Goal: Task Accomplishment & Management: Complete application form

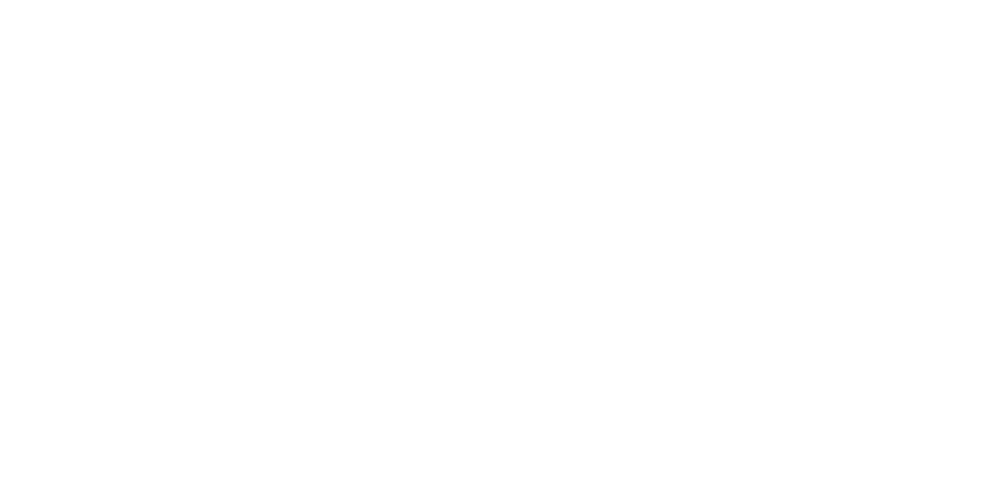
select select "+234"
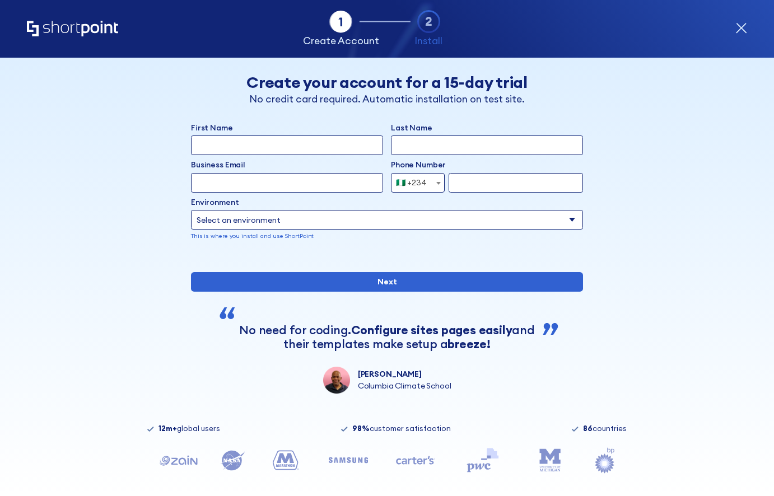
select select "+234"
click at [339, 148] on input "First Name" at bounding box center [287, 146] width 192 height 20
type input "Temitayo"
click at [459, 143] on input "Last Name" at bounding box center [487, 146] width 192 height 20
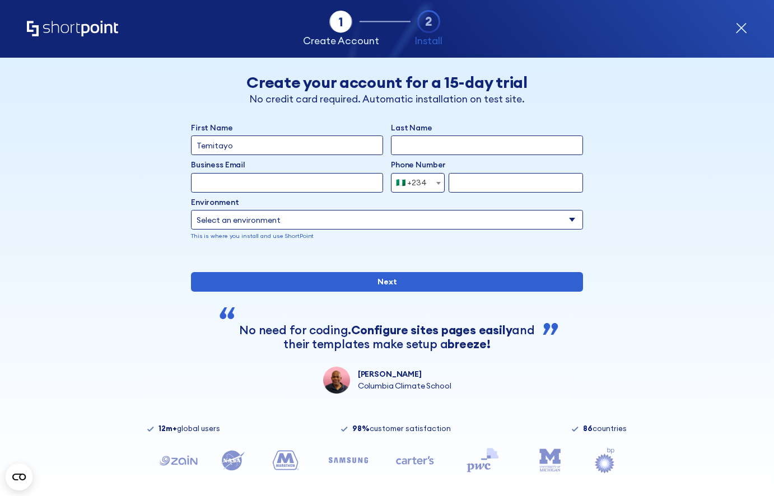
type input "Salaudeen"
click at [353, 182] on input "Business Email" at bounding box center [287, 183] width 192 height 20
type input "temitayo@shortpoint.com"
click at [461, 180] on input "form" at bounding box center [516, 183] width 134 height 20
type input "8138927095"
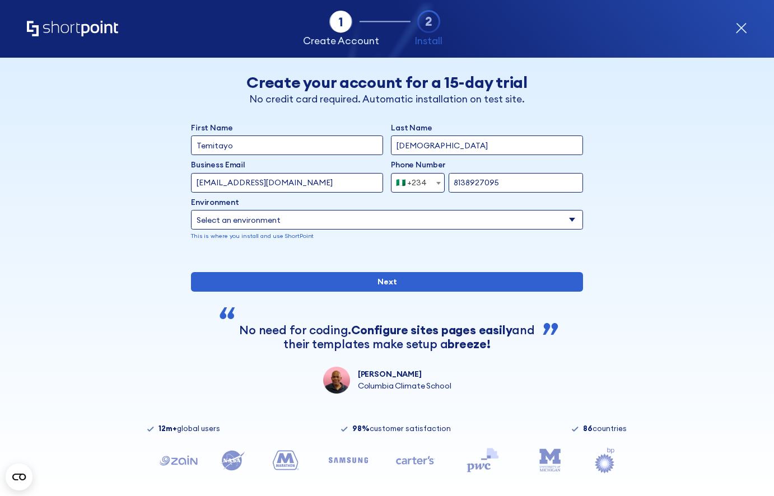
click at [389, 215] on select "Select an environment Microsoft 365 SharePoint Online SharePoint 2019 (On-Premi…" at bounding box center [387, 220] width 392 height 20
select select "SharePoint Online"
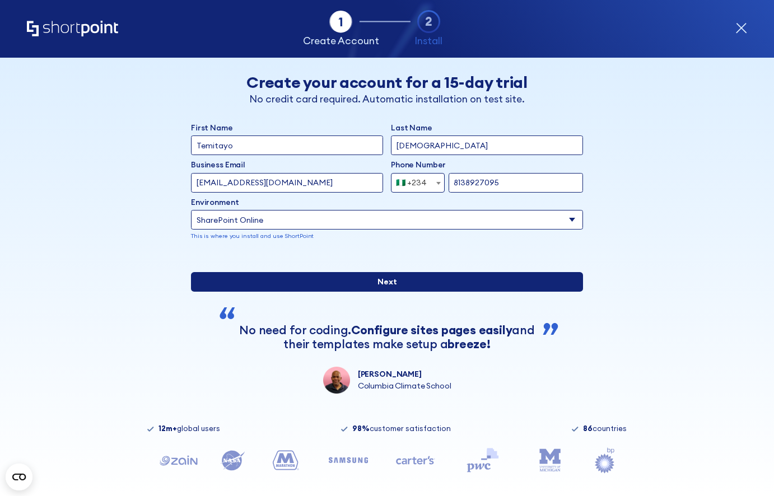
click at [435, 292] on input "Next" at bounding box center [387, 282] width 392 height 20
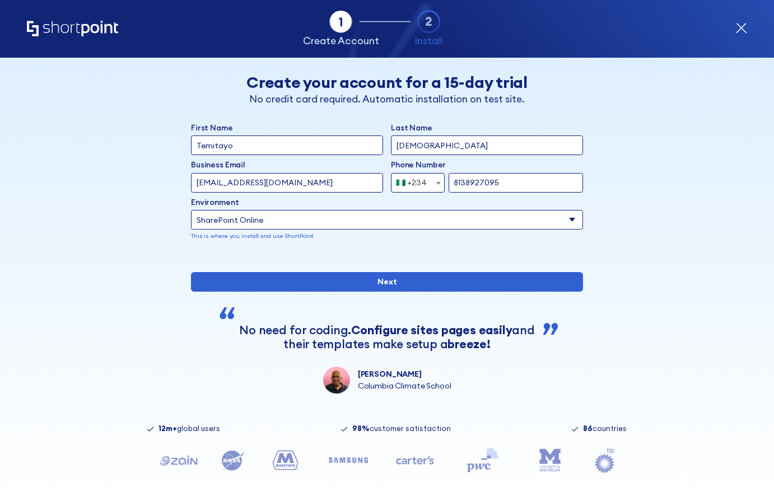
select select "+234"
select select "SharePoint Online"
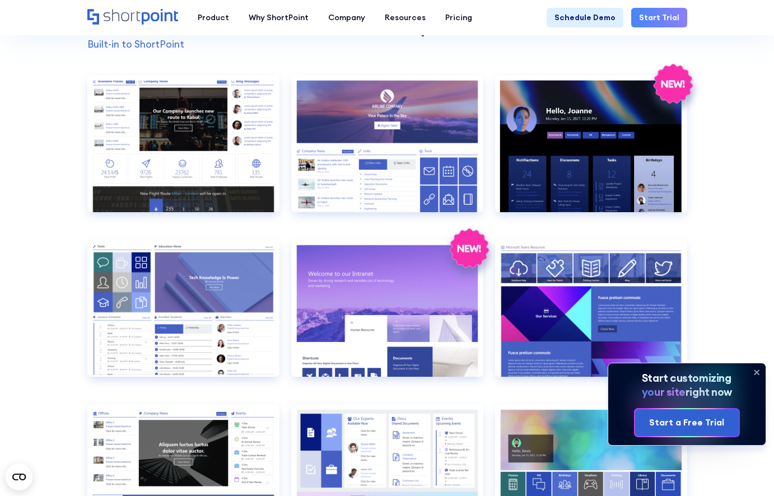
scroll to position [872, 0]
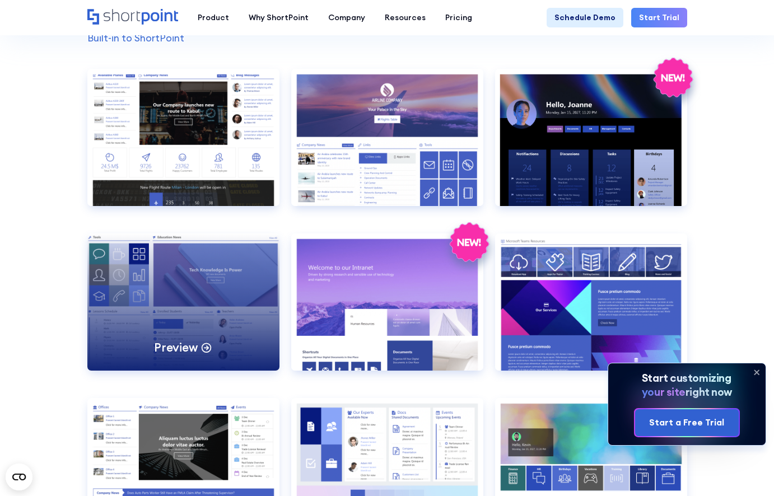
click at [202, 278] on div "Preview" at bounding box center [183, 302] width 192 height 137
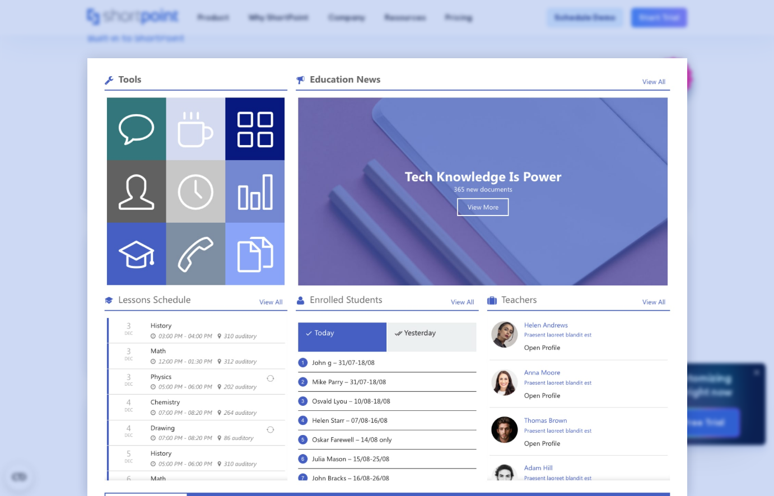
click at [30, 299] on div at bounding box center [387, 248] width 774 height 496
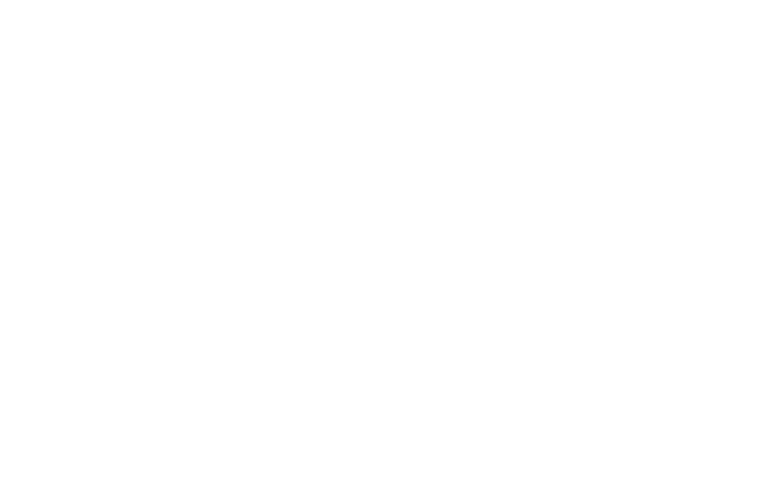
select select "+234"
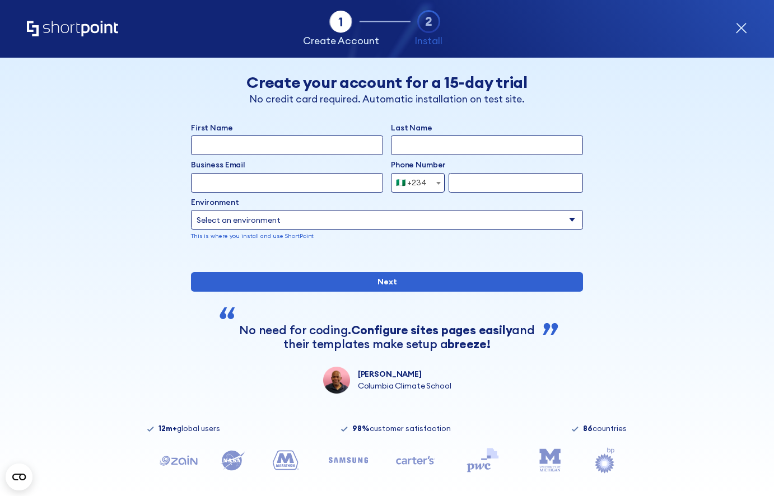
click at [678, 162] on div "Back Back Create your account for a 15-day trial No credit card required. Autom…" at bounding box center [387, 226] width 600 height 336
select select "+234"
